Goal: Book appointment/travel/reservation

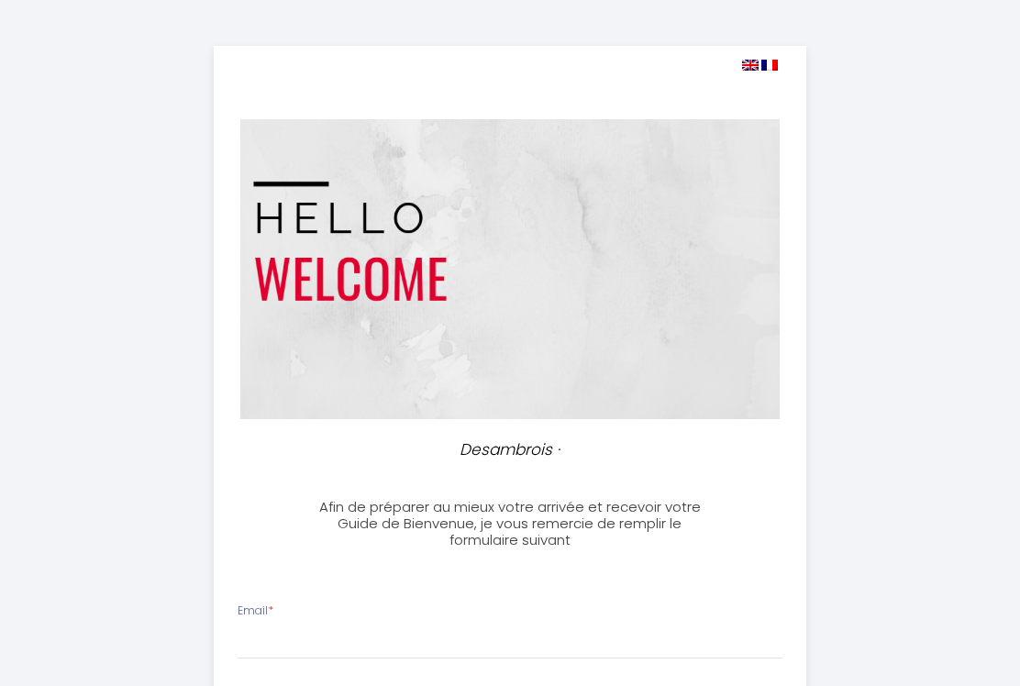
select select
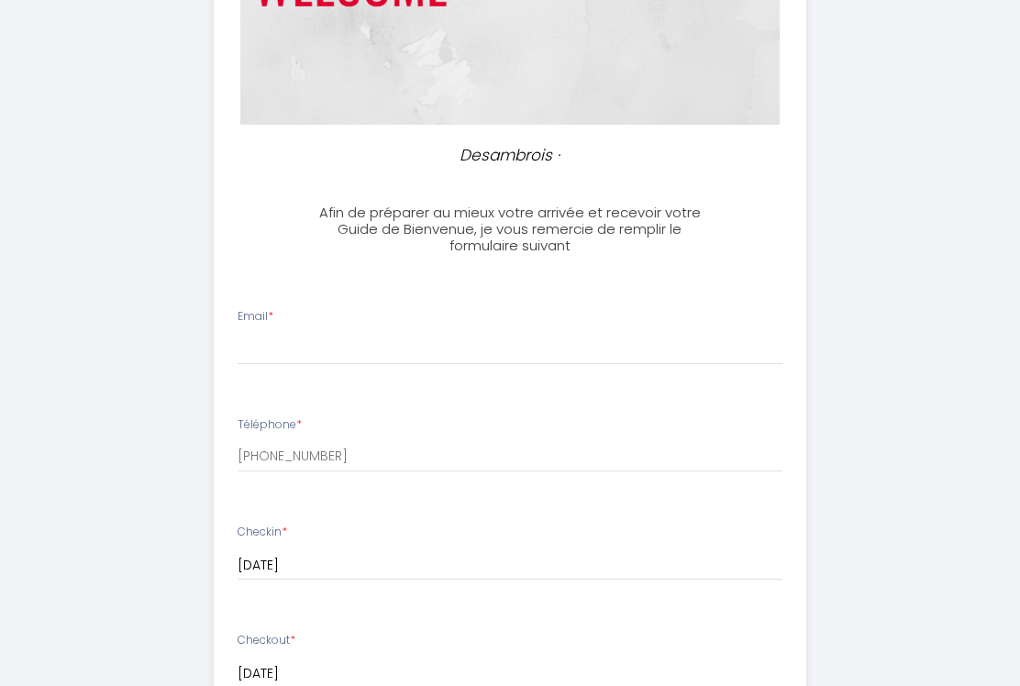
scroll to position [288, 0]
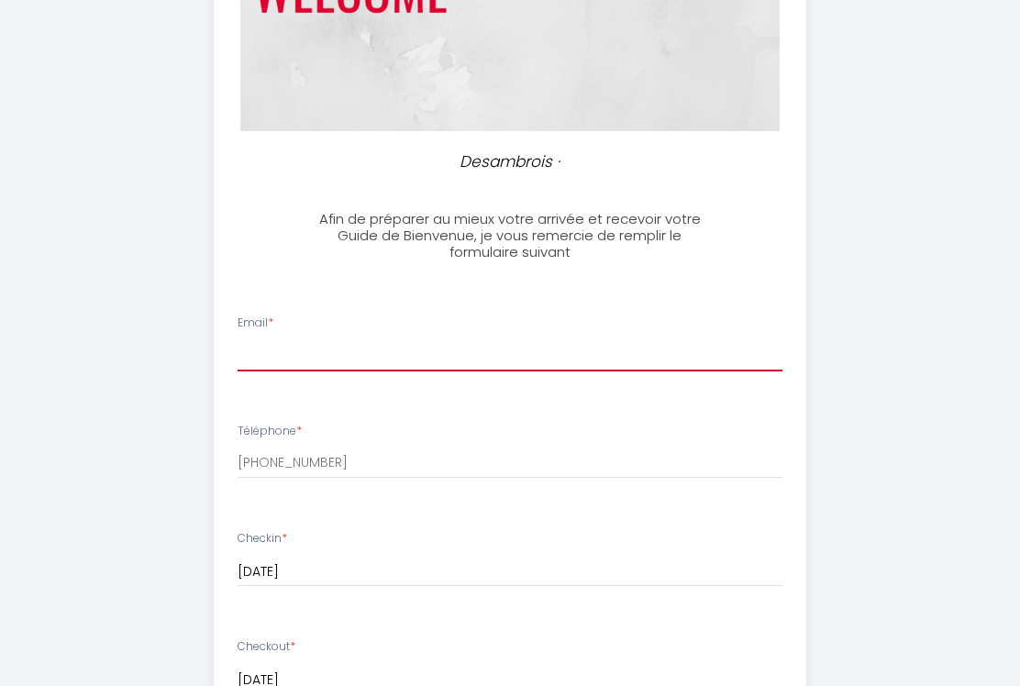
click at [652, 339] on input "Email *" at bounding box center [511, 354] width 546 height 33
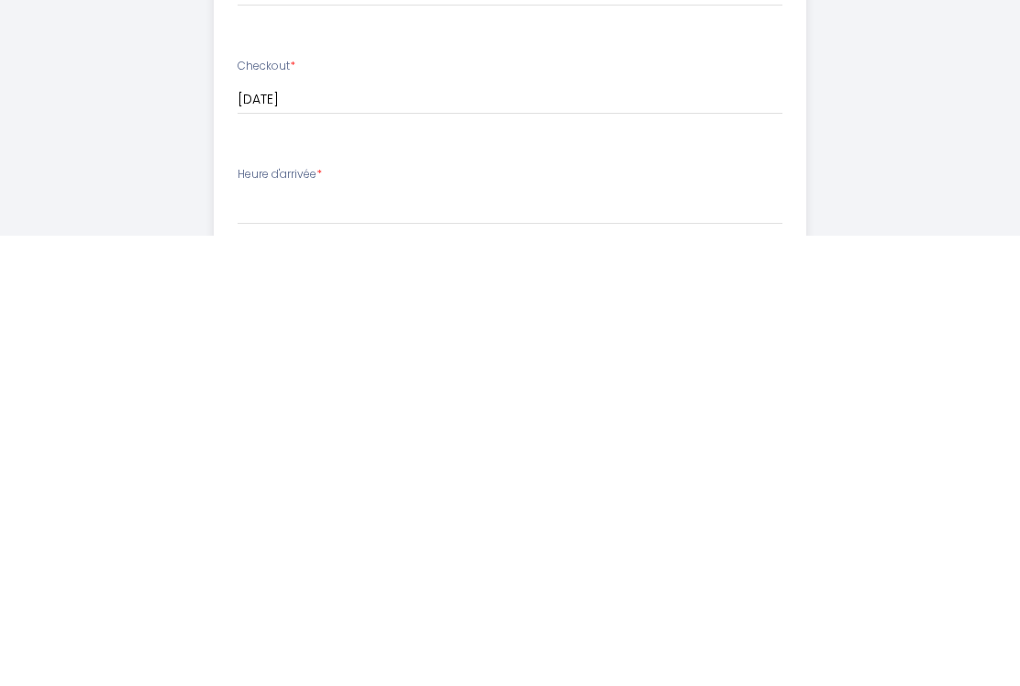
type input "[EMAIL_ADDRESS][DOMAIN_NAME]"
click at [912, 152] on div "Desambrois · Afin de préparer au mieux votre arrivée et recevoir votre Guide de…" at bounding box center [510, 448] width 890 height 1732
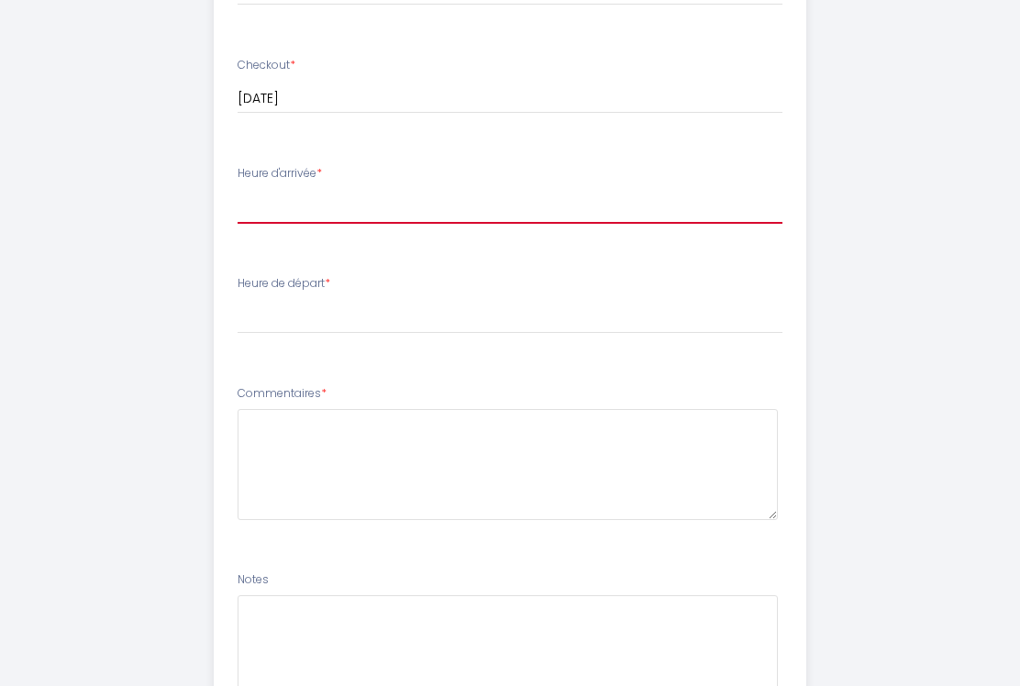
click at [672, 204] on select "16:00 16:30 17:00 17:30 18:00 18:30 19:00 19:30 20:00 20:30 21:00 21:30 22:00 2…" at bounding box center [511, 206] width 546 height 35
select select "21:00"
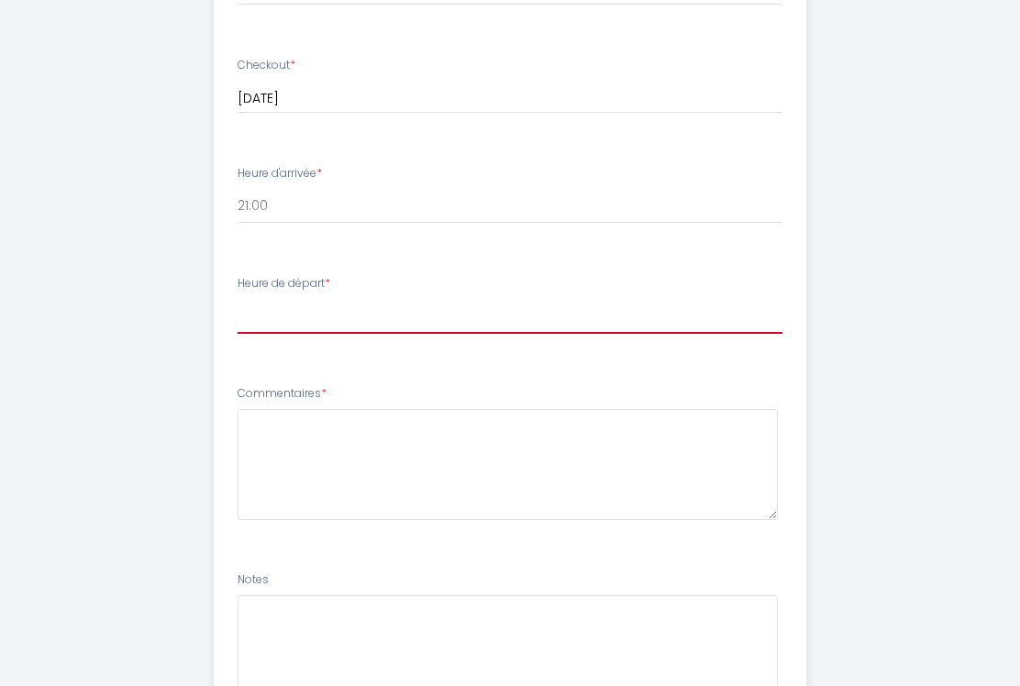
click at [511, 317] on select "00:00 00:30 01:00 01:30 02:00 02:30 03:00 03:30 04:00 04:30 05:00 05:30 06:00 0…" at bounding box center [511, 316] width 546 height 35
select select "11:00"
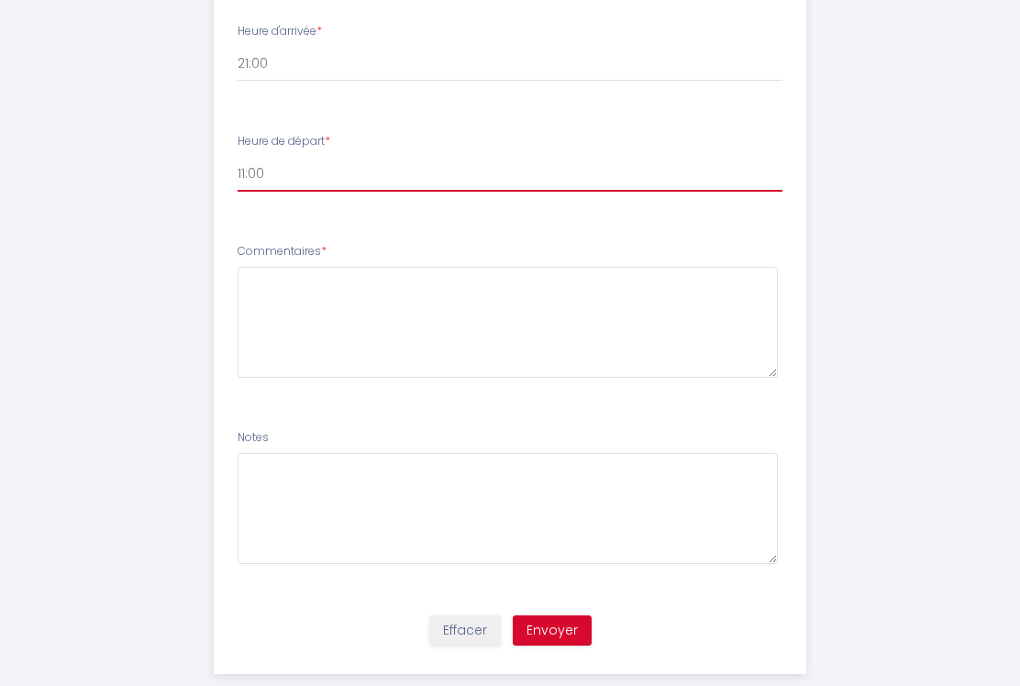
scroll to position [1011, 0]
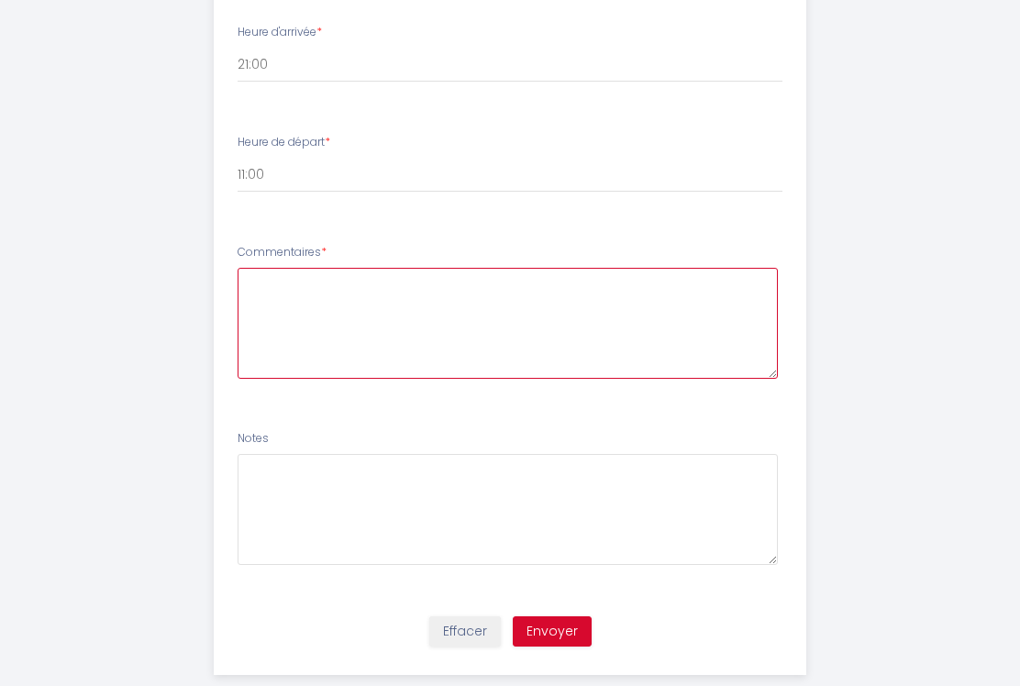
click at [584, 349] on textarea at bounding box center [508, 323] width 541 height 111
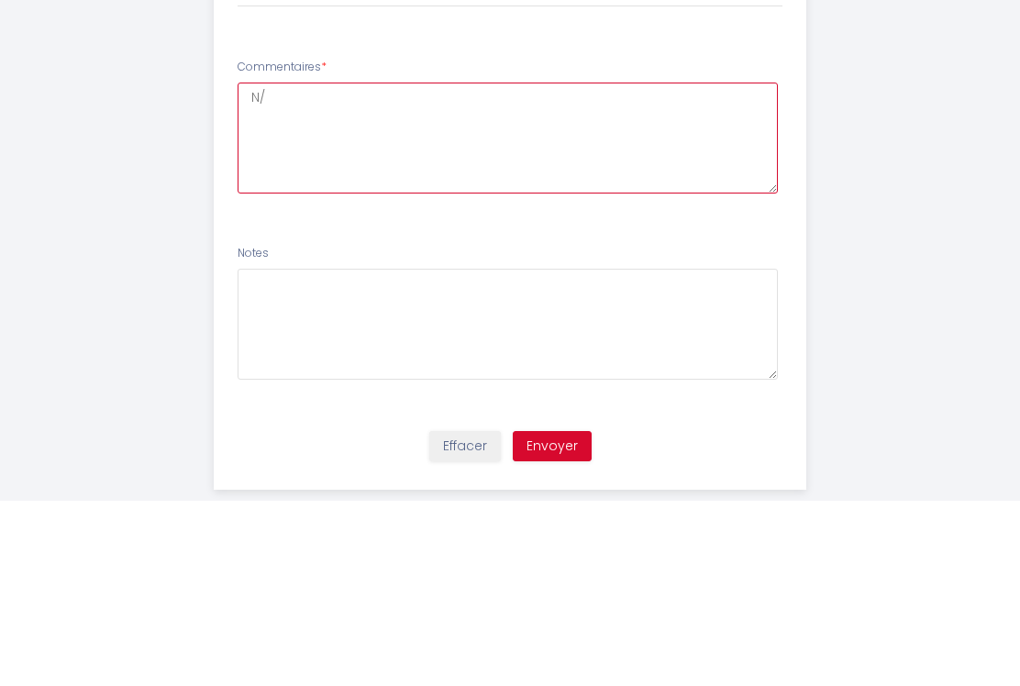
type textarea "N/A"
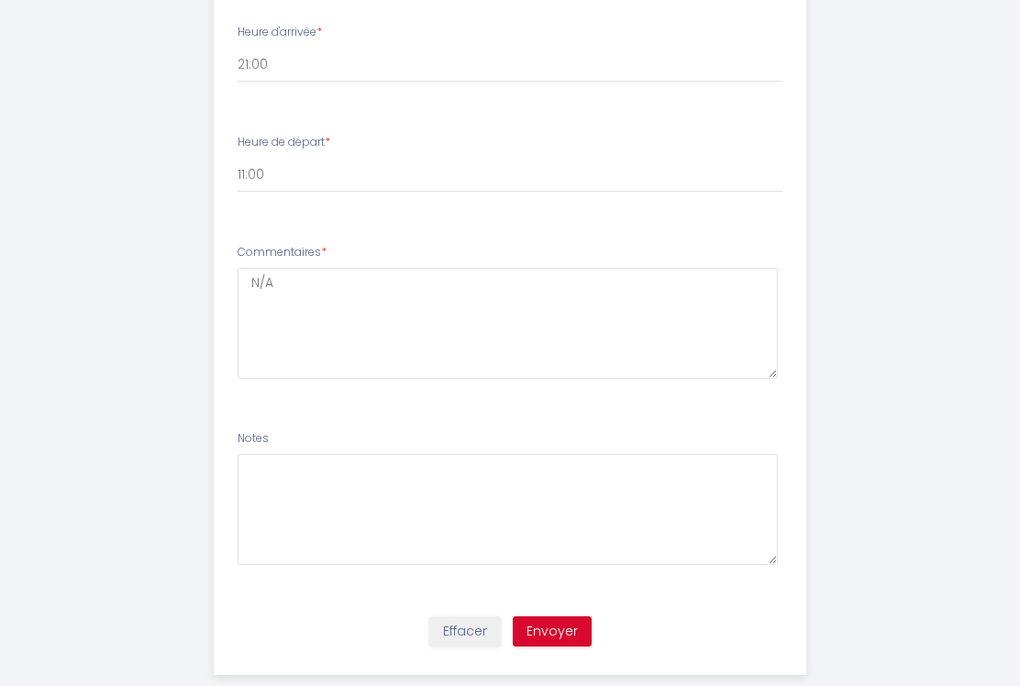
click at [567, 630] on button "Envoyer" at bounding box center [552, 631] width 79 height 31
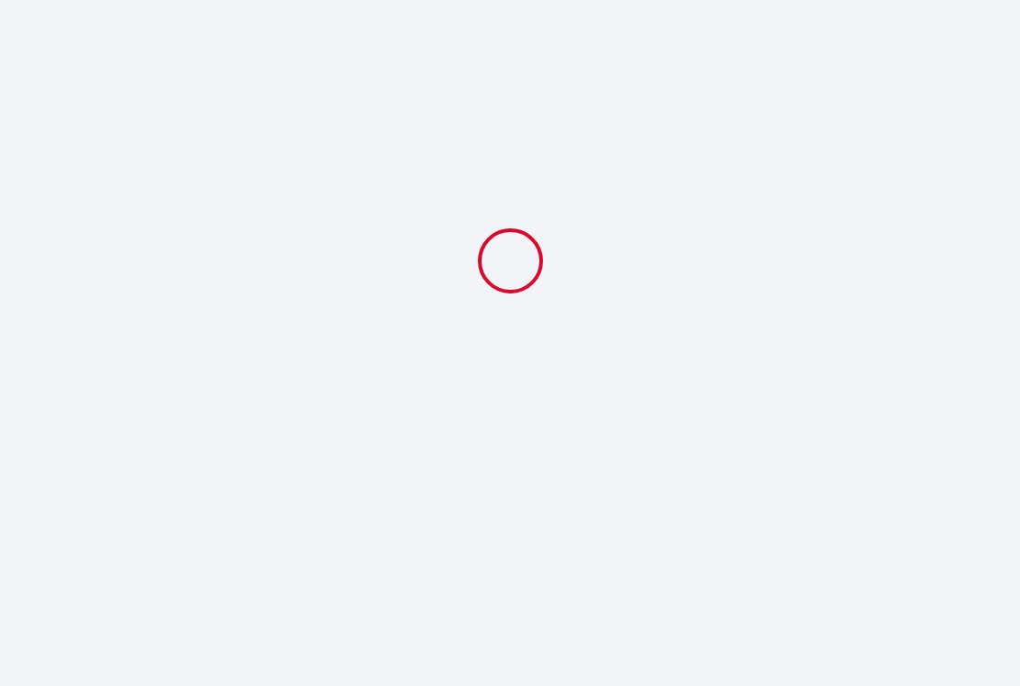
select select "21:00"
select select "11:00"
